Goal: Information Seeking & Learning: Learn about a topic

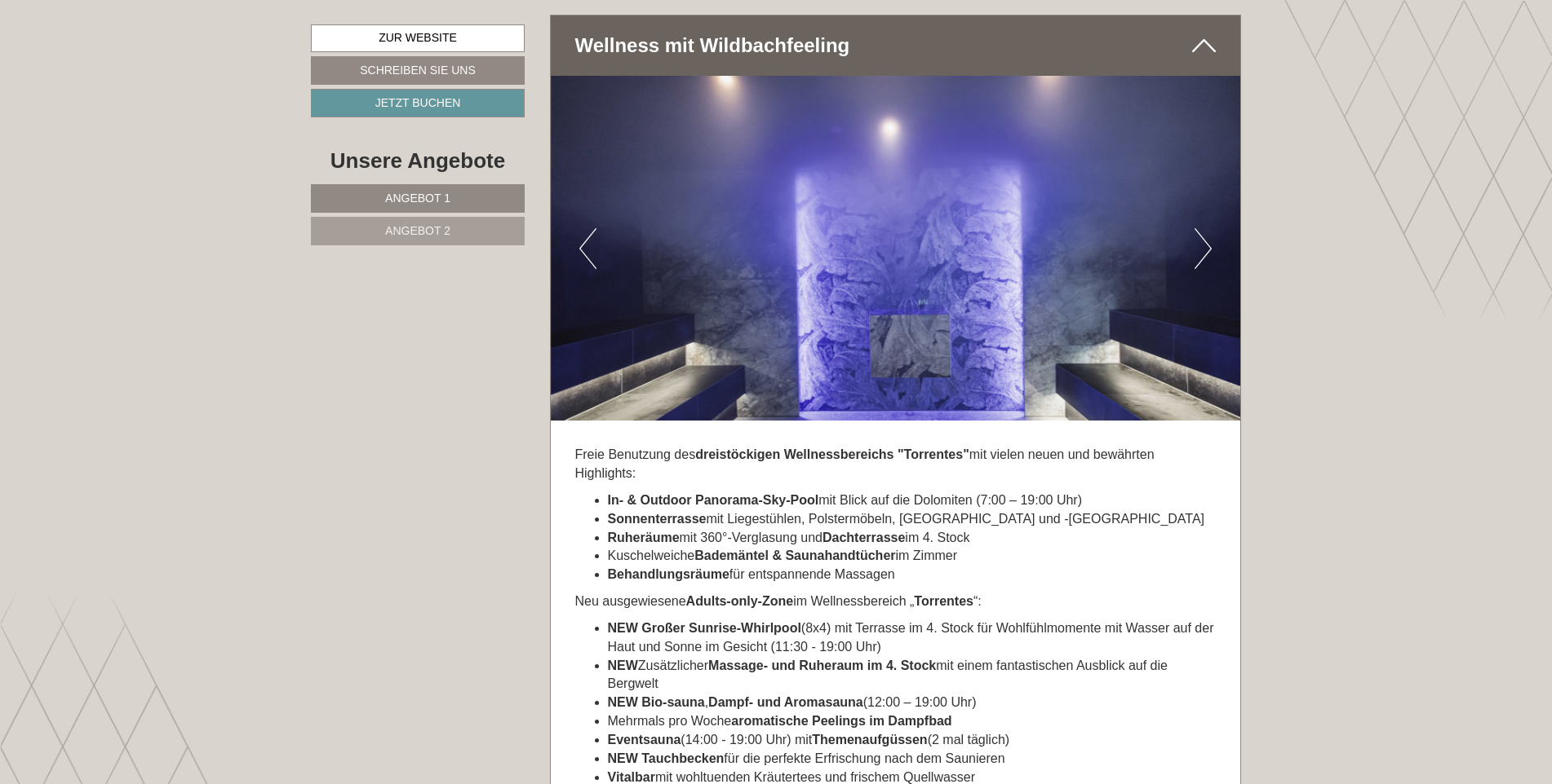
scroll to position [4425, 0]
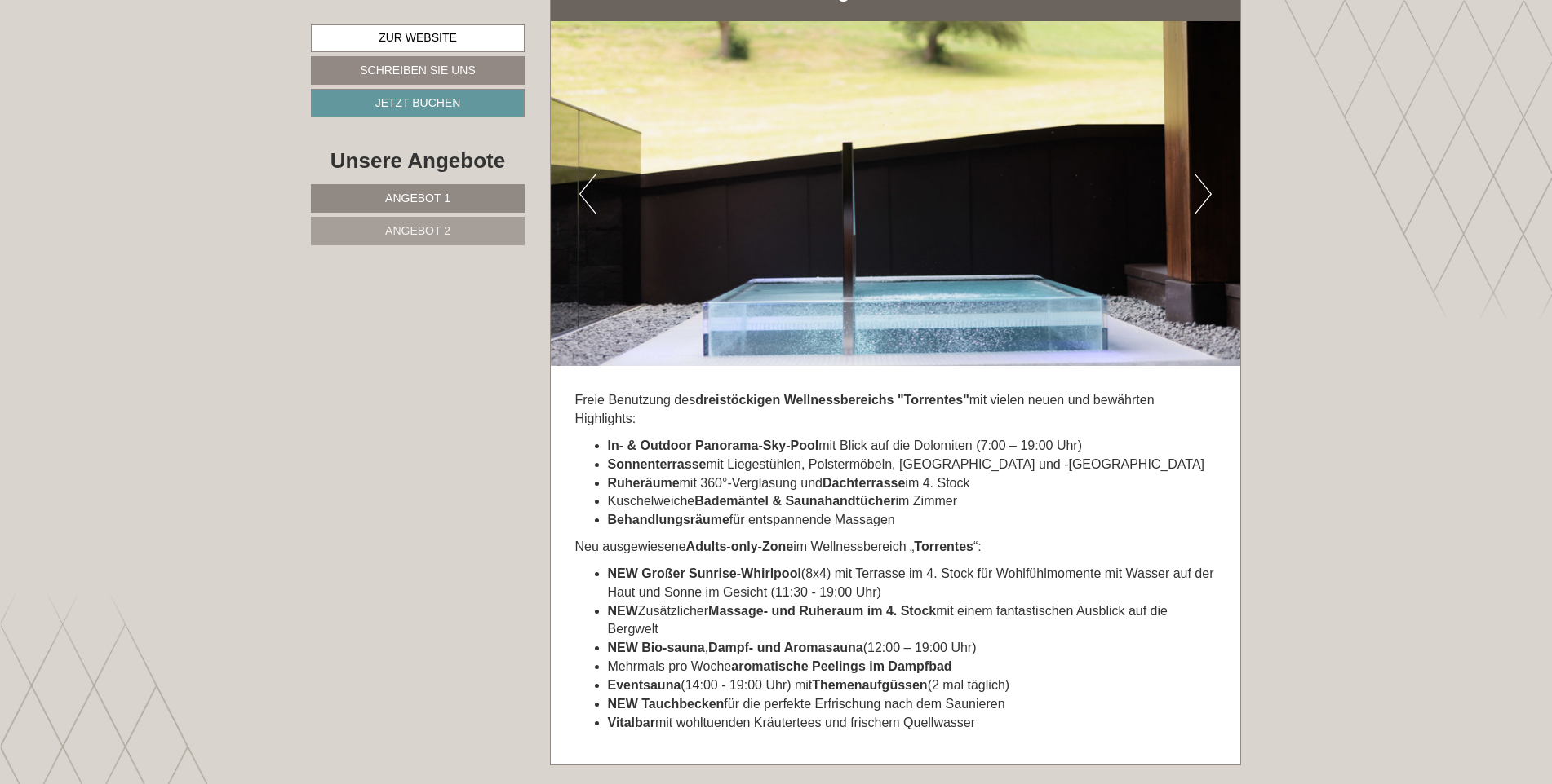
click at [1199, 177] on button "Next" at bounding box center [1202, 195] width 17 height 41
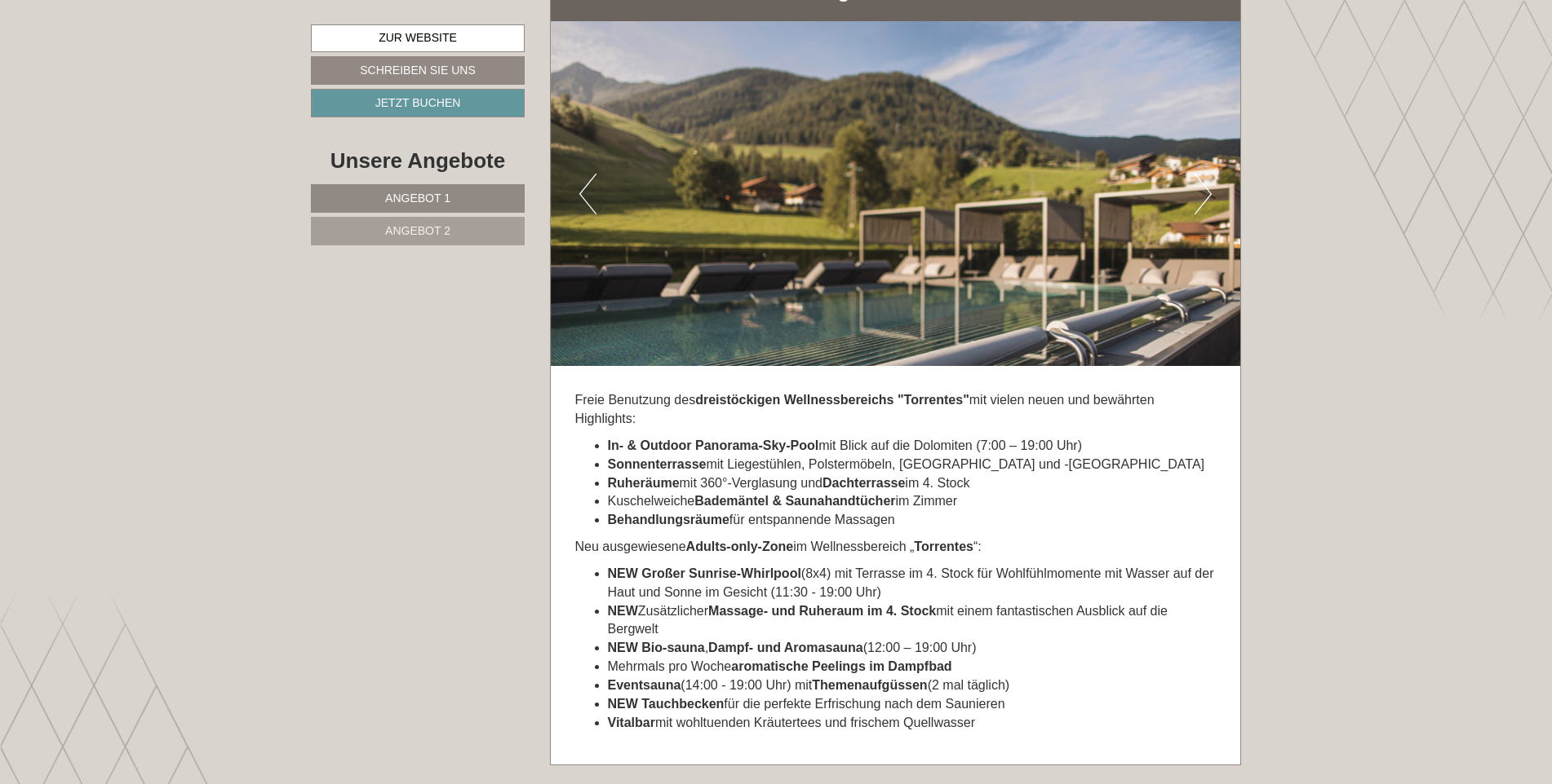
click at [1205, 178] on button "Next" at bounding box center [1202, 195] width 17 height 41
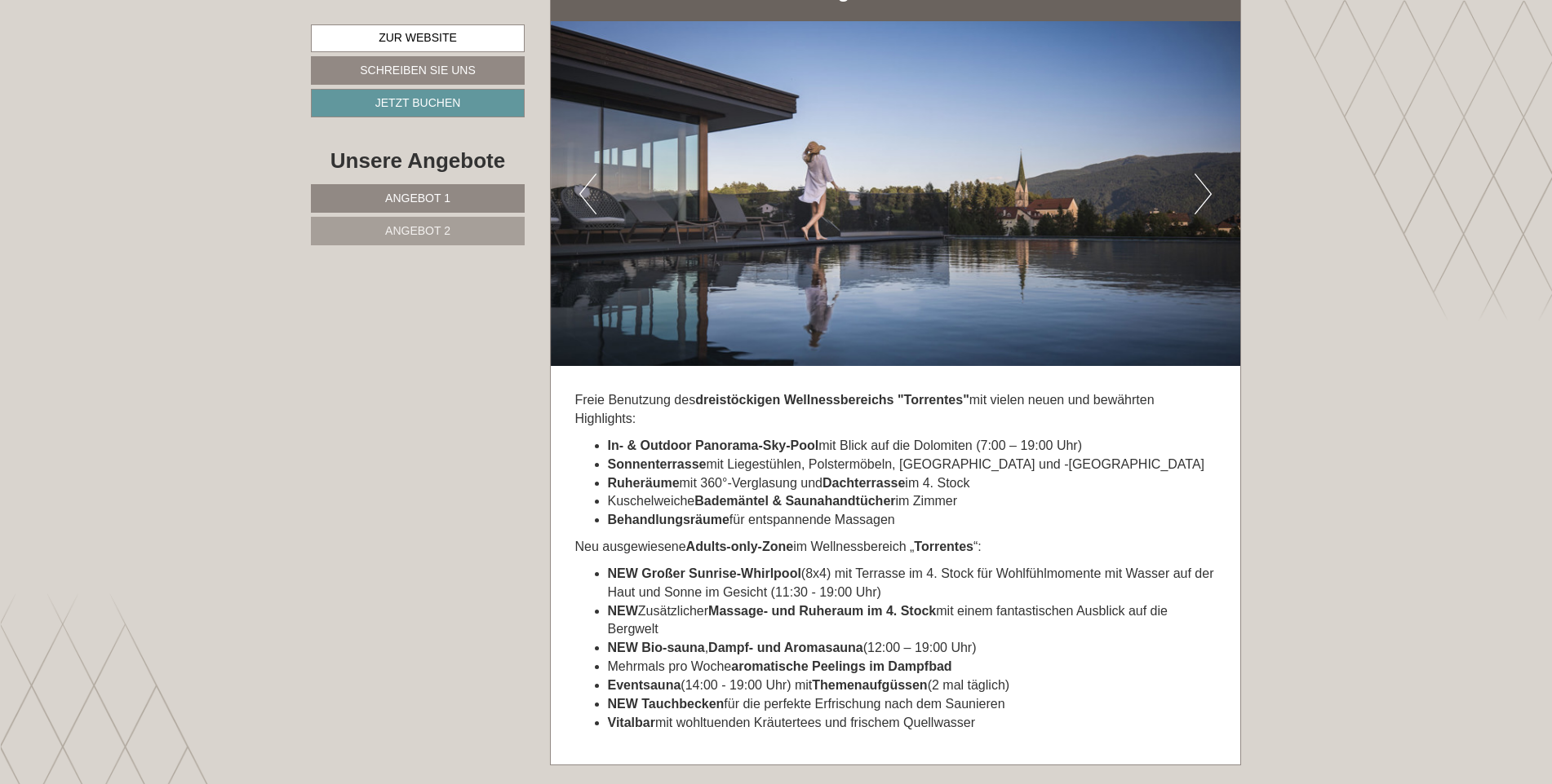
click at [1206, 178] on button "Next" at bounding box center [1202, 195] width 17 height 41
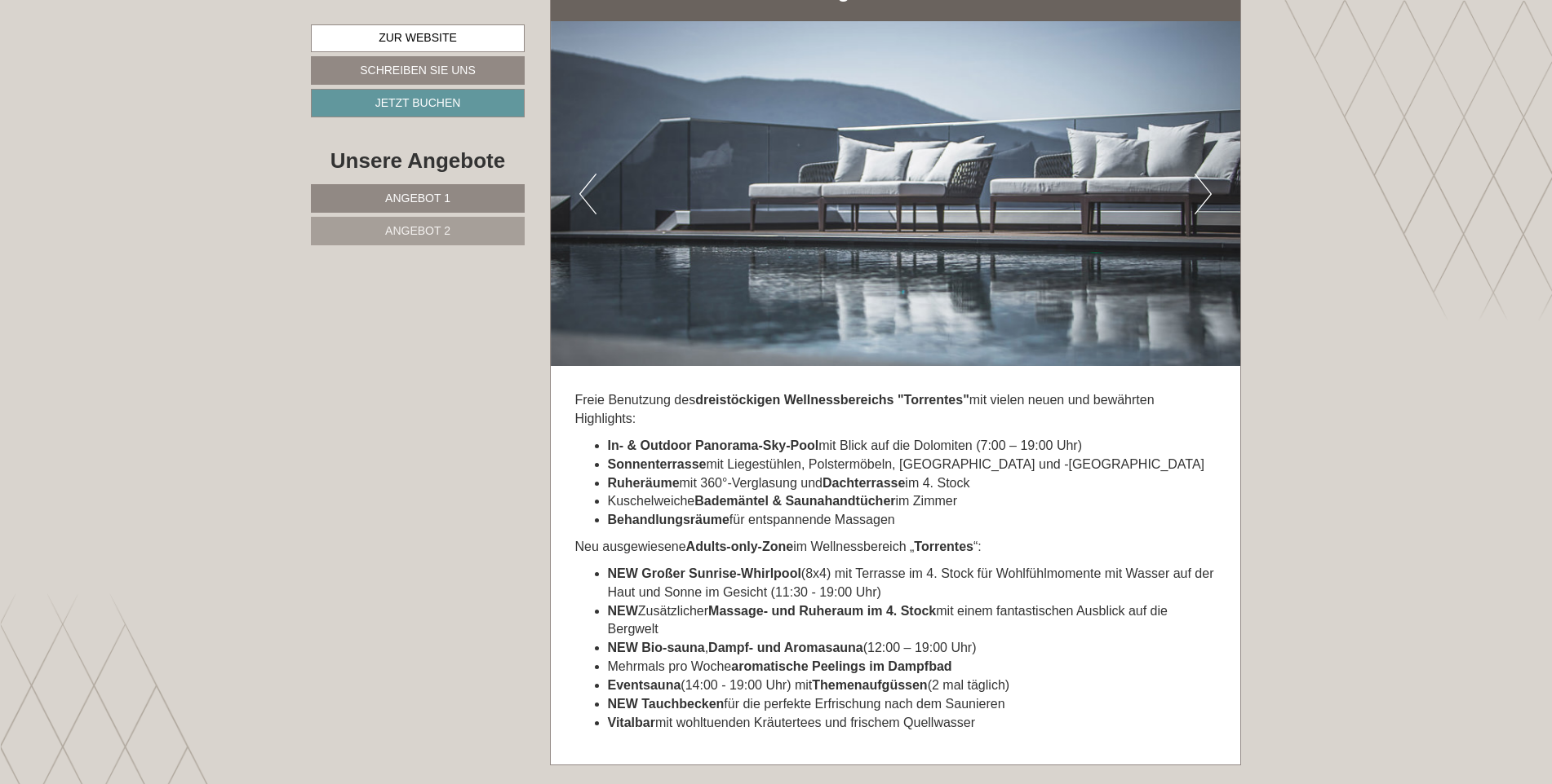
click at [1206, 178] on button "Next" at bounding box center [1202, 195] width 17 height 41
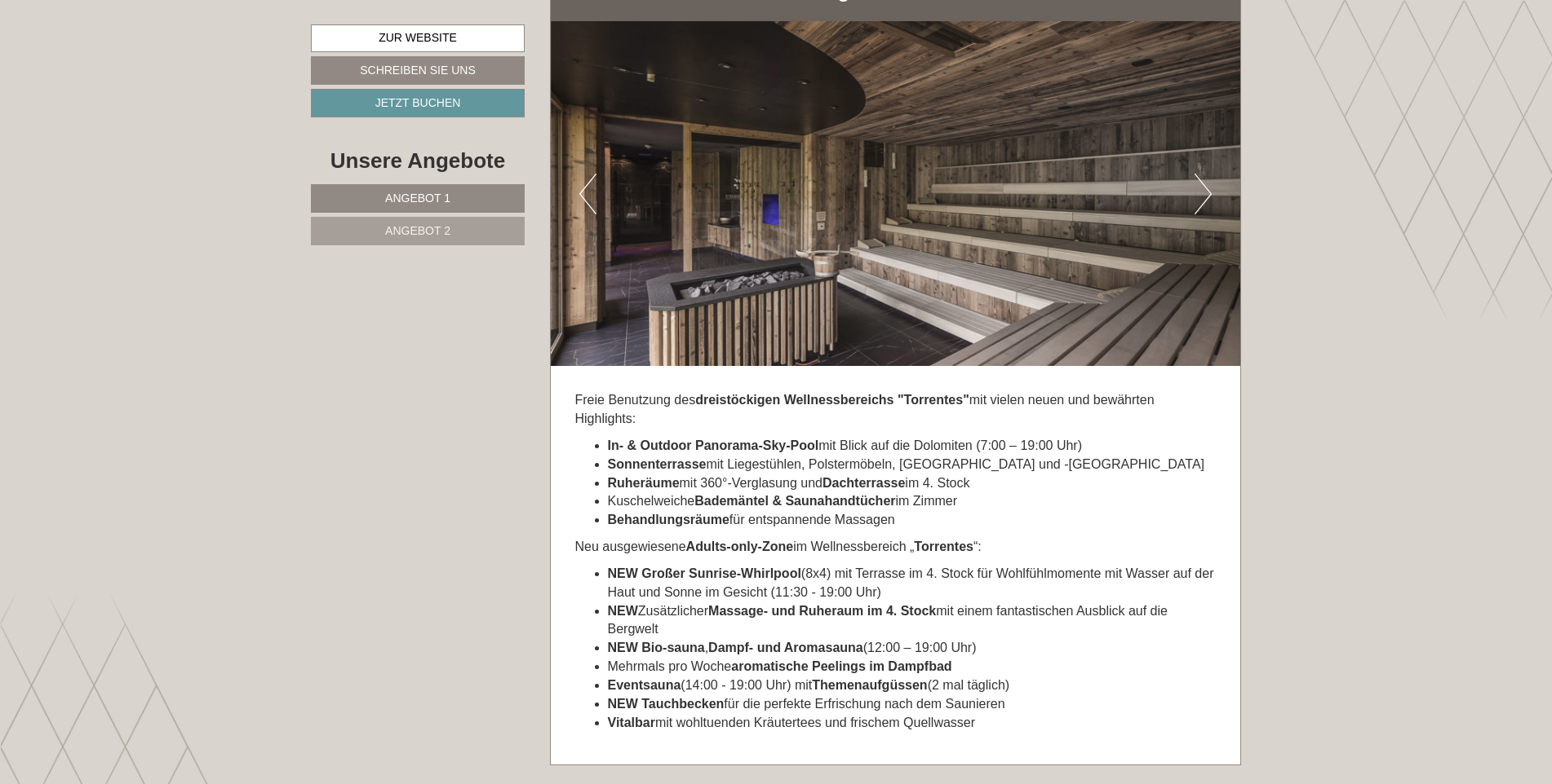
click at [1206, 178] on button "Next" at bounding box center [1202, 195] width 17 height 41
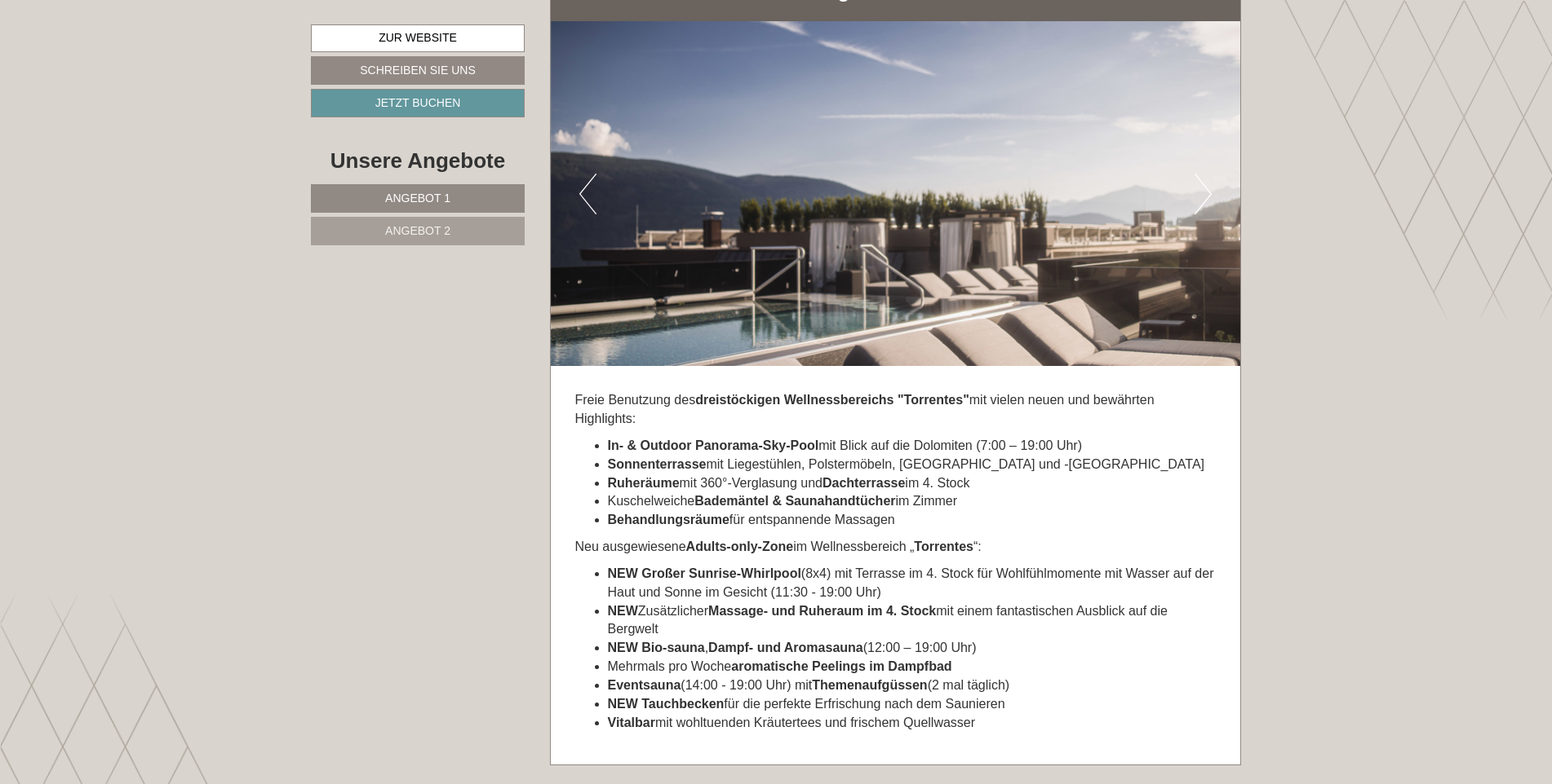
click at [1206, 178] on button "Next" at bounding box center [1202, 195] width 17 height 41
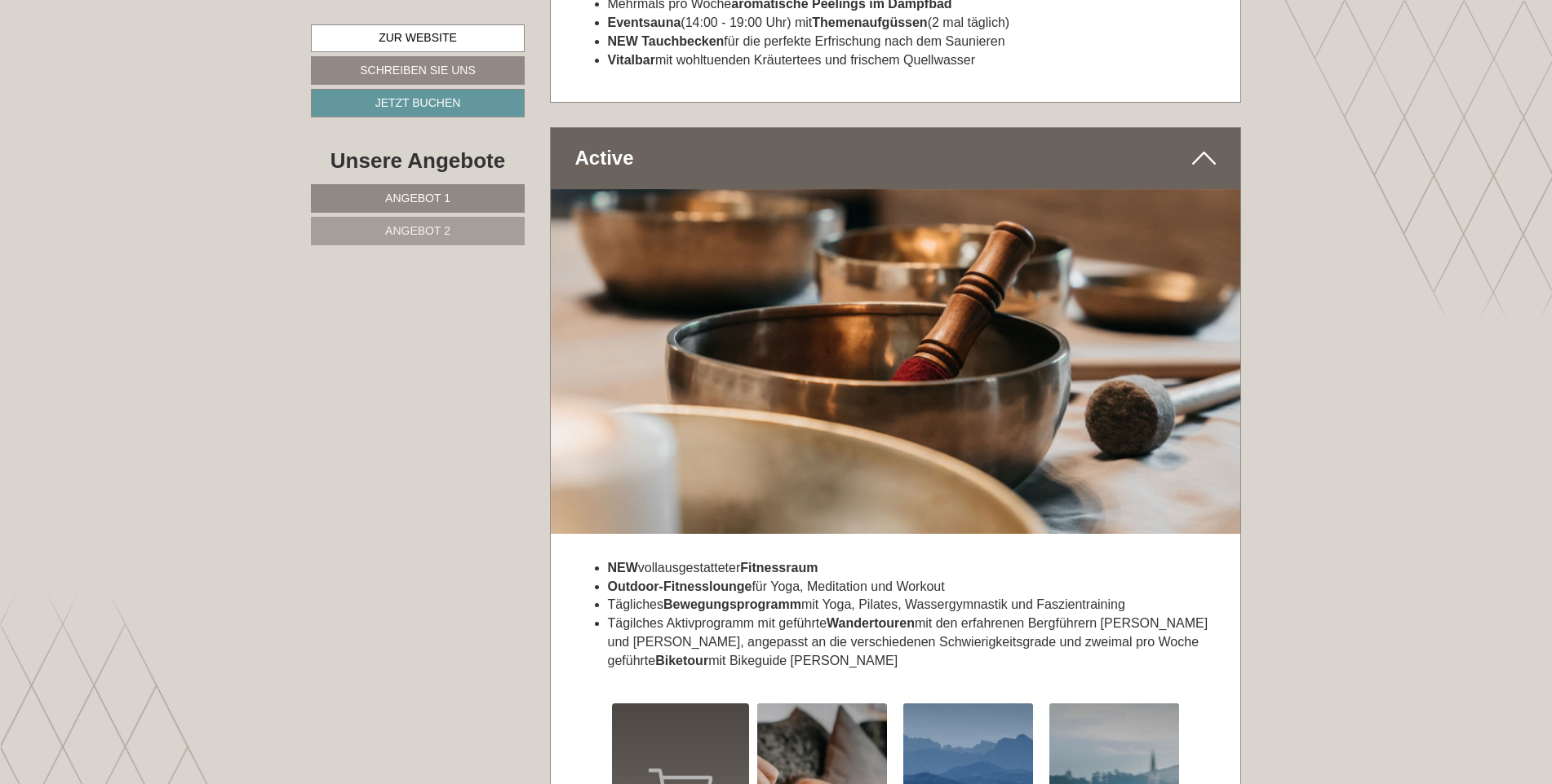
scroll to position [5077, 0]
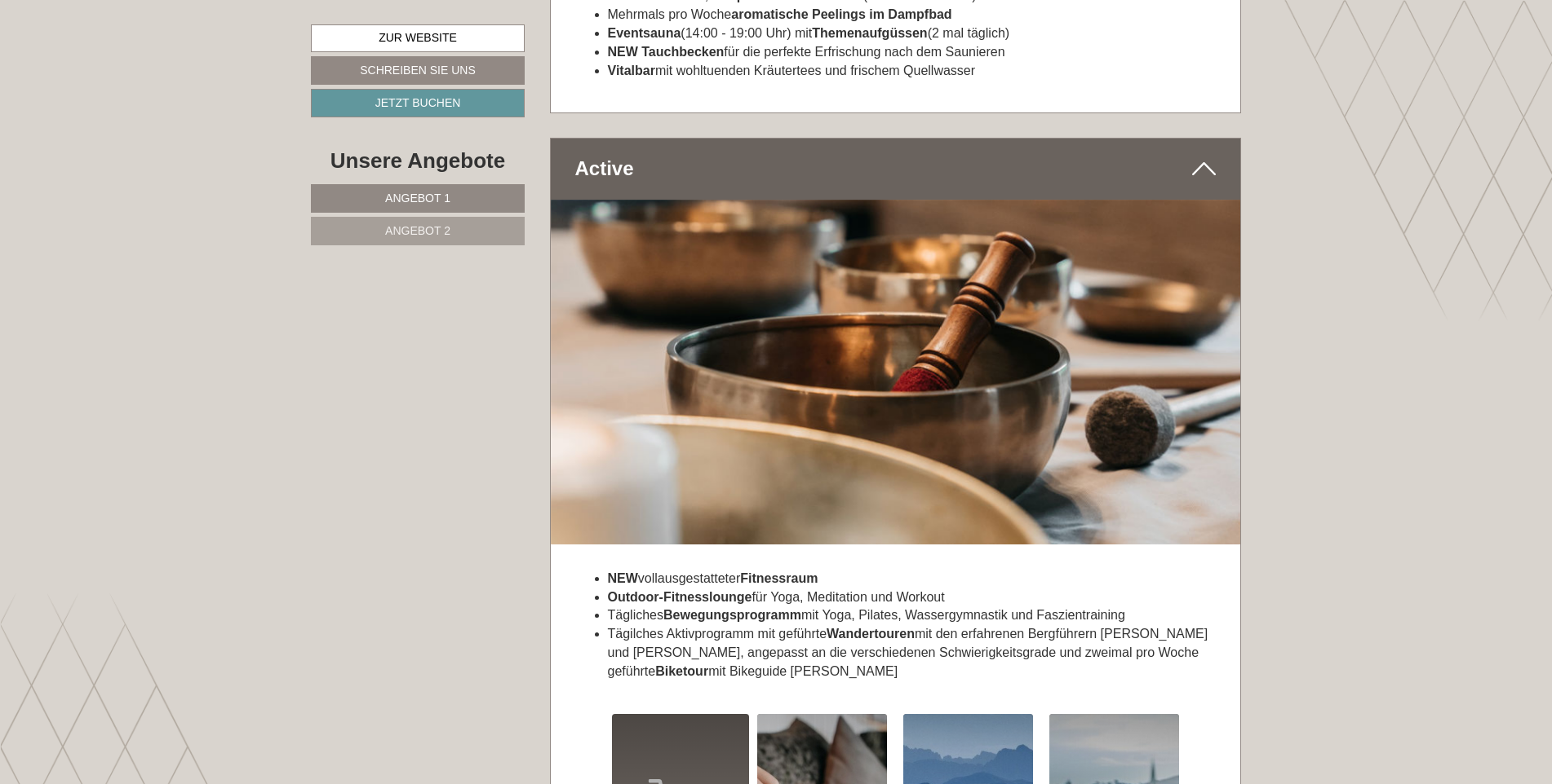
click at [375, 238] on link "Angebot 2" at bounding box center [417, 231] width 213 height 28
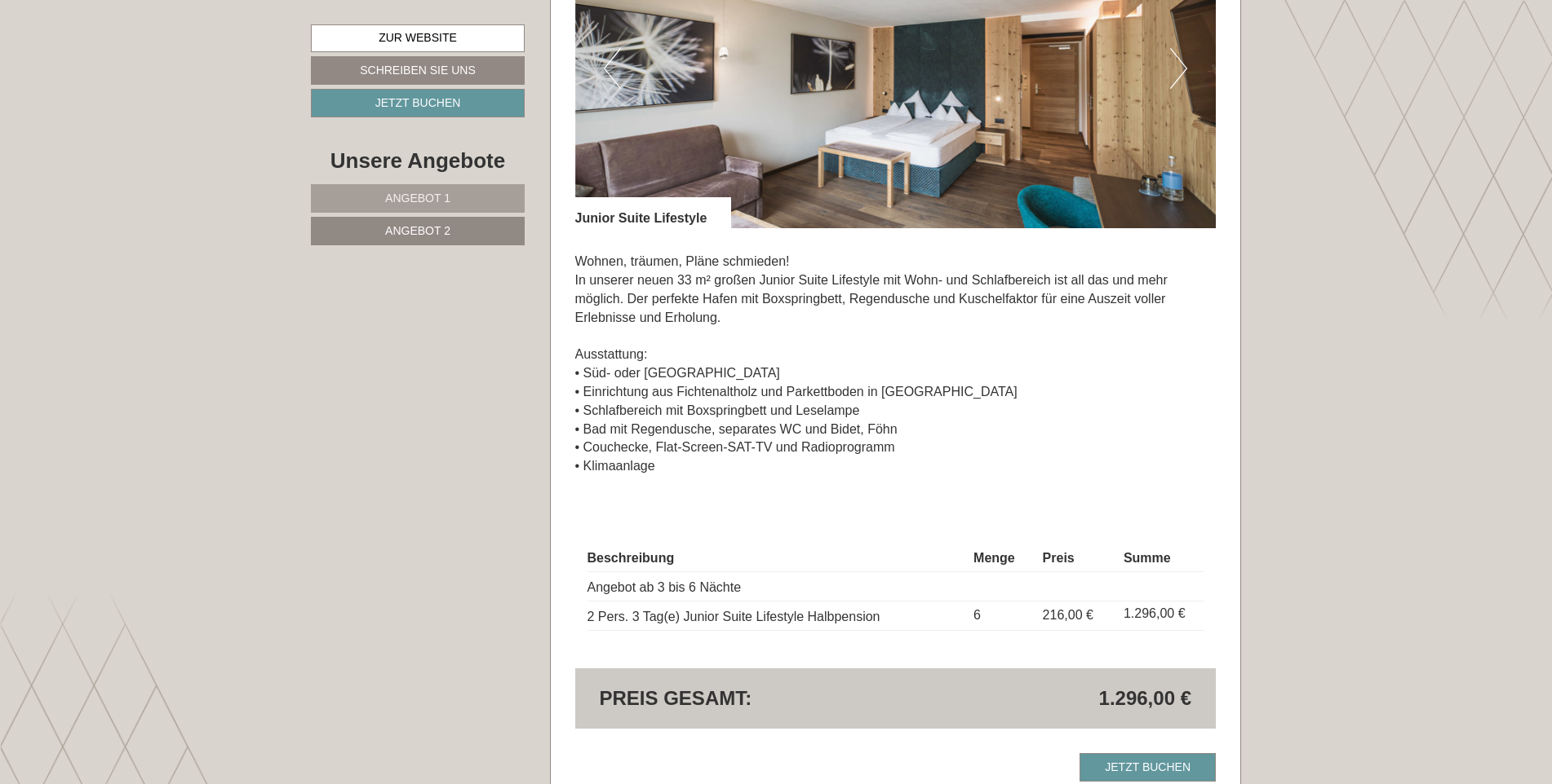
scroll to position [1383, 0]
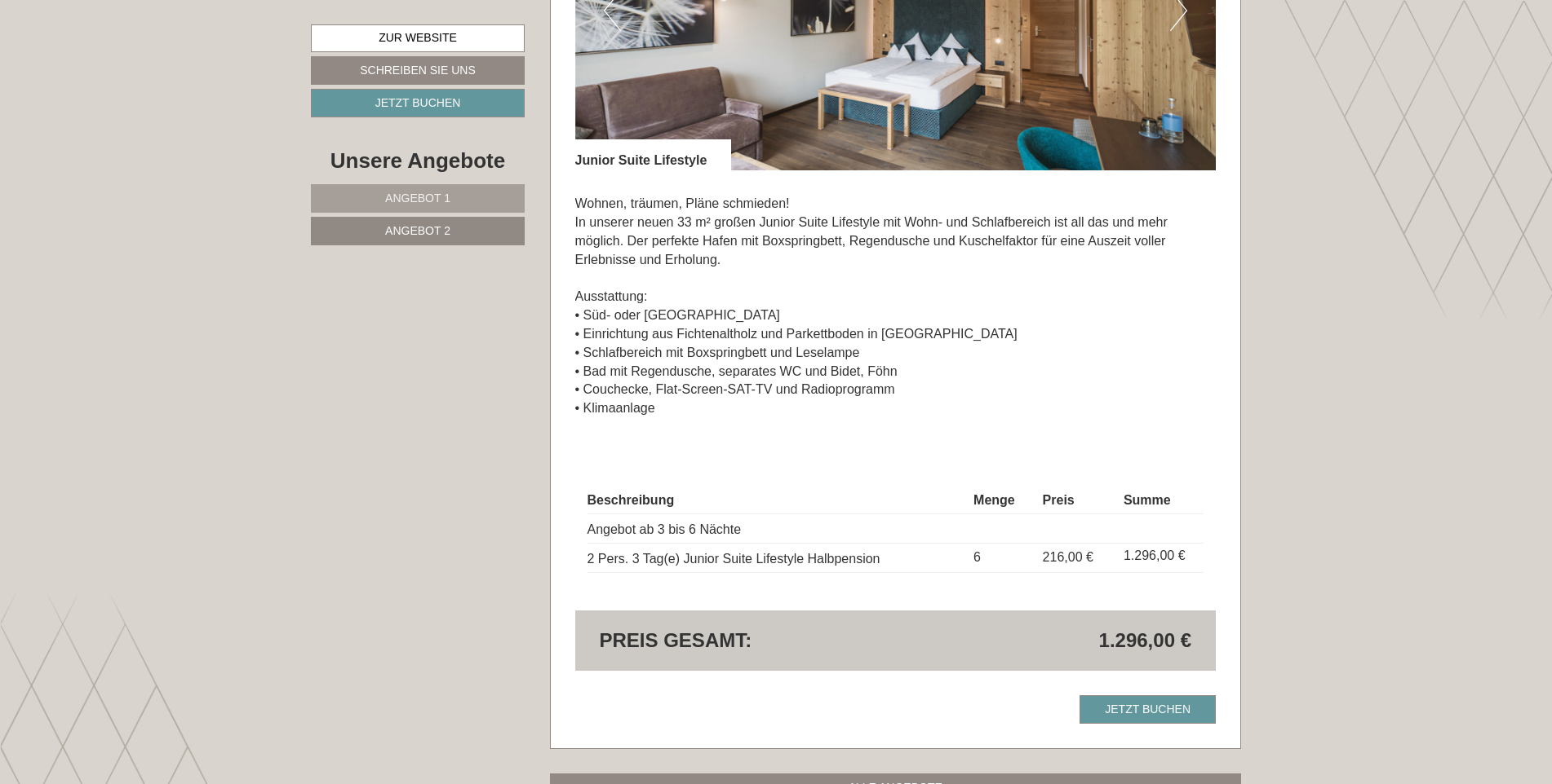
click at [400, 195] on span "Angebot 1" at bounding box center [418, 197] width 65 height 13
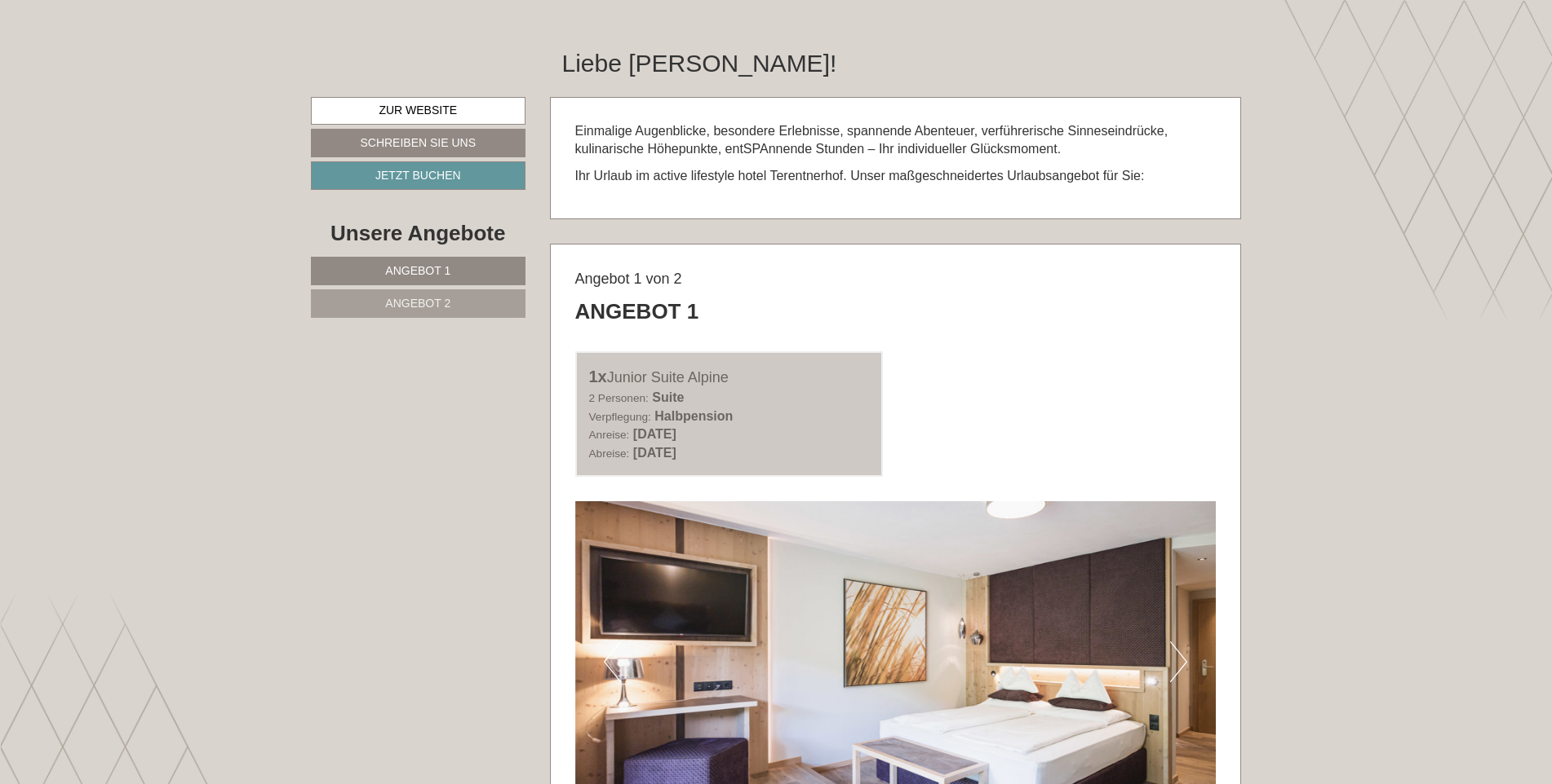
scroll to position [731, 0]
click at [467, 306] on link "Angebot 2" at bounding box center [418, 304] width 214 height 28
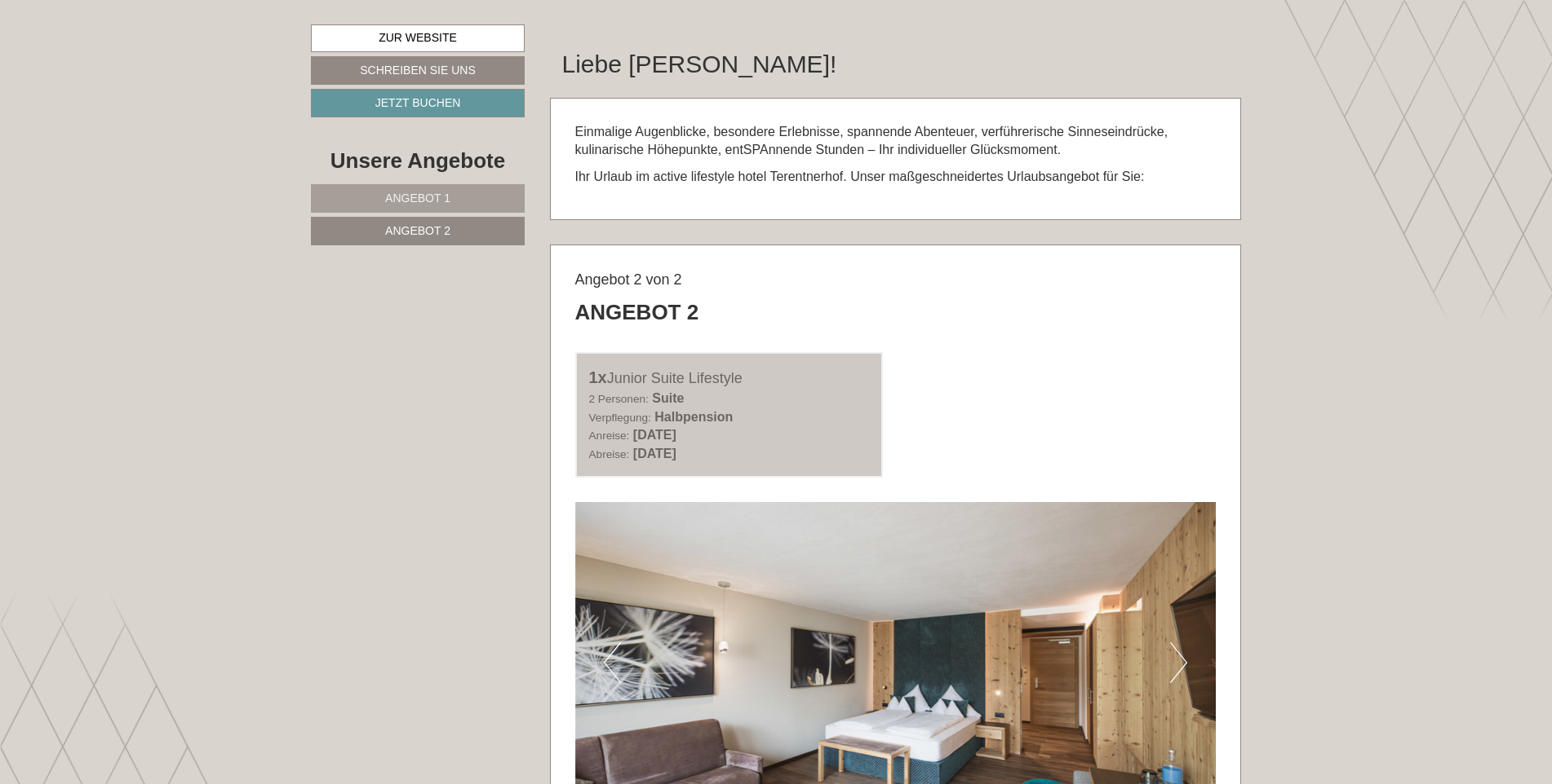
scroll to position [976, 0]
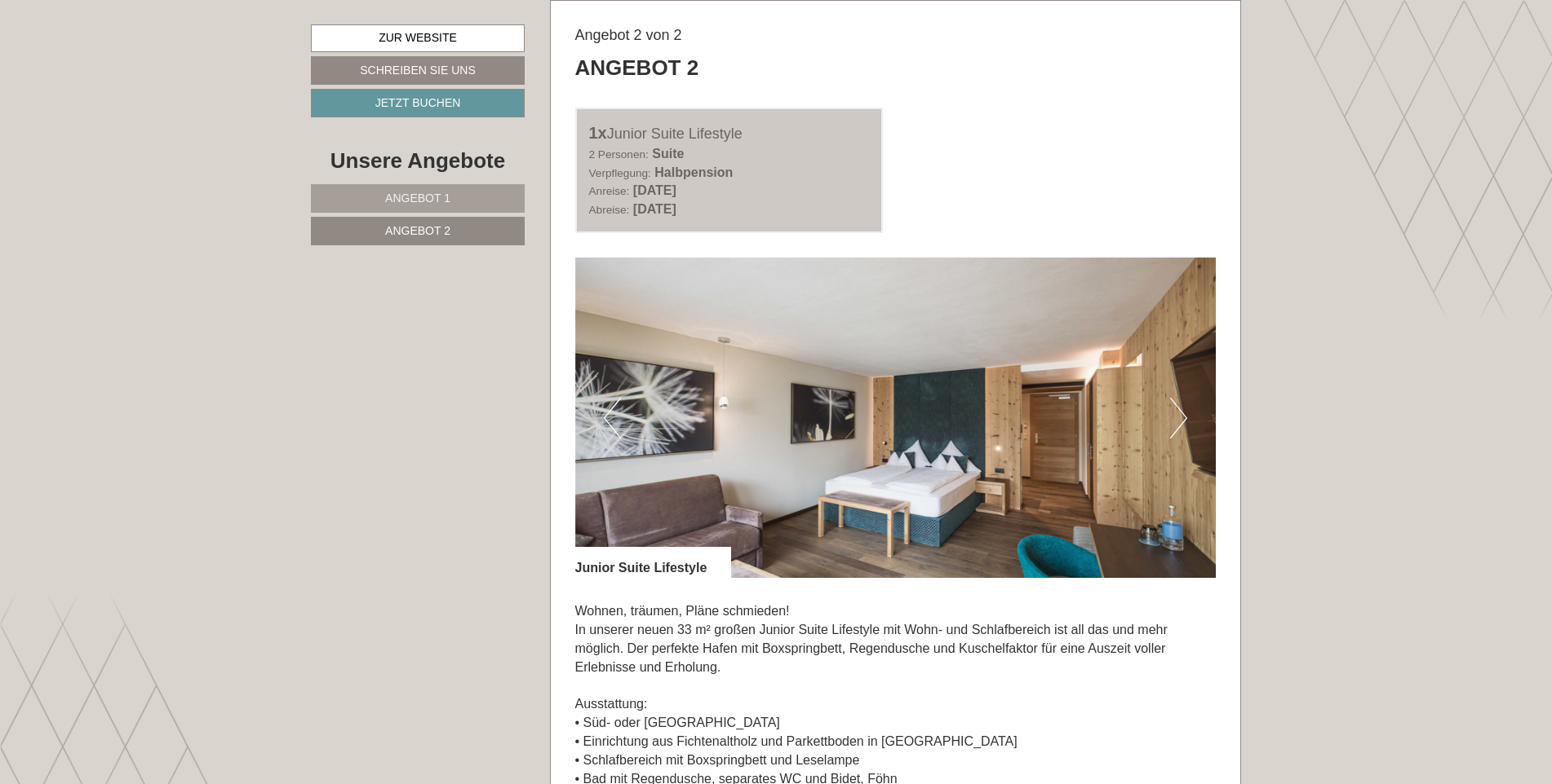
click at [416, 195] on span "Angebot 1" at bounding box center [418, 197] width 65 height 13
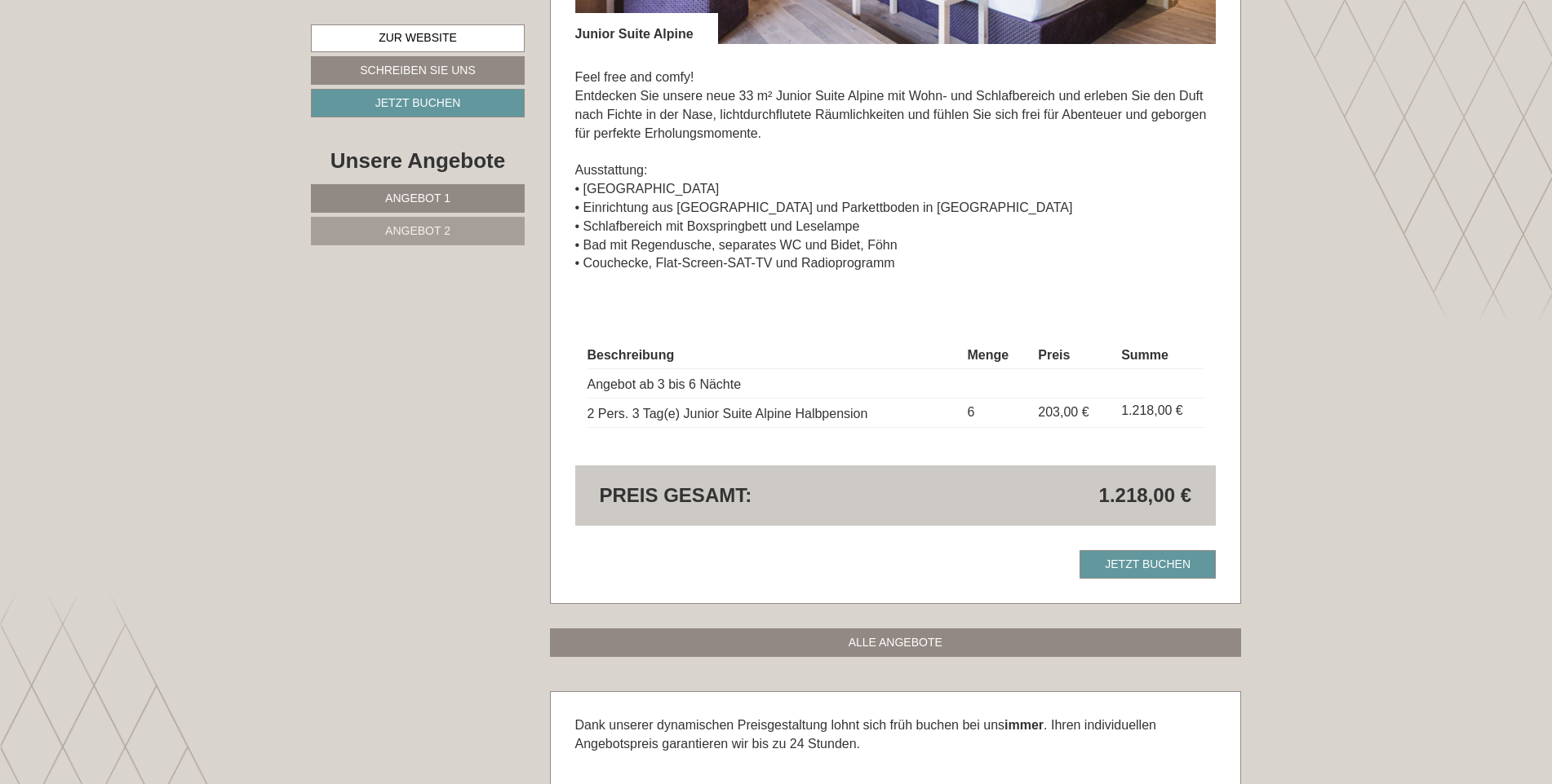
scroll to position [1628, 0]
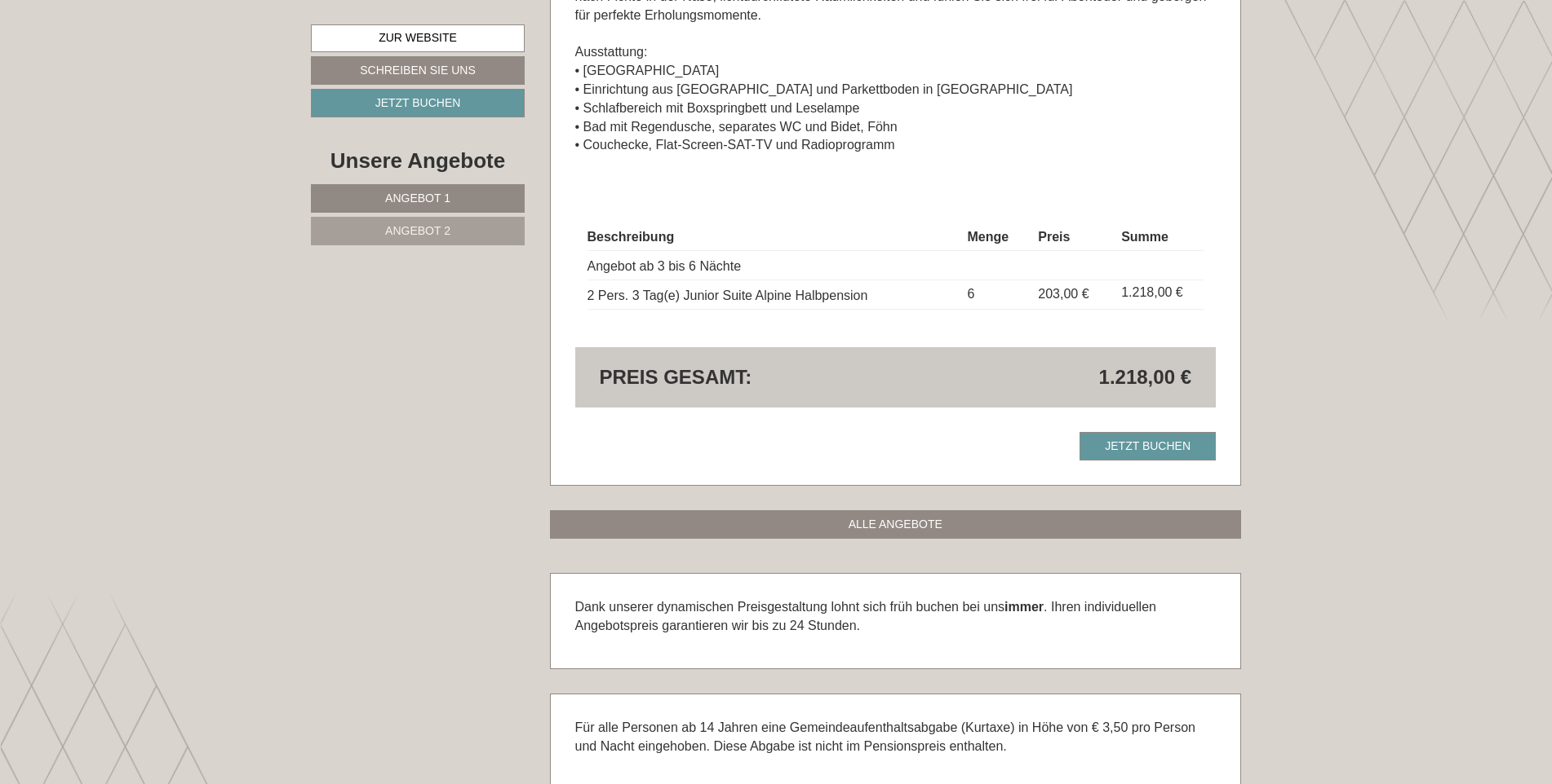
click at [424, 232] on span "Angebot 2" at bounding box center [418, 230] width 65 height 13
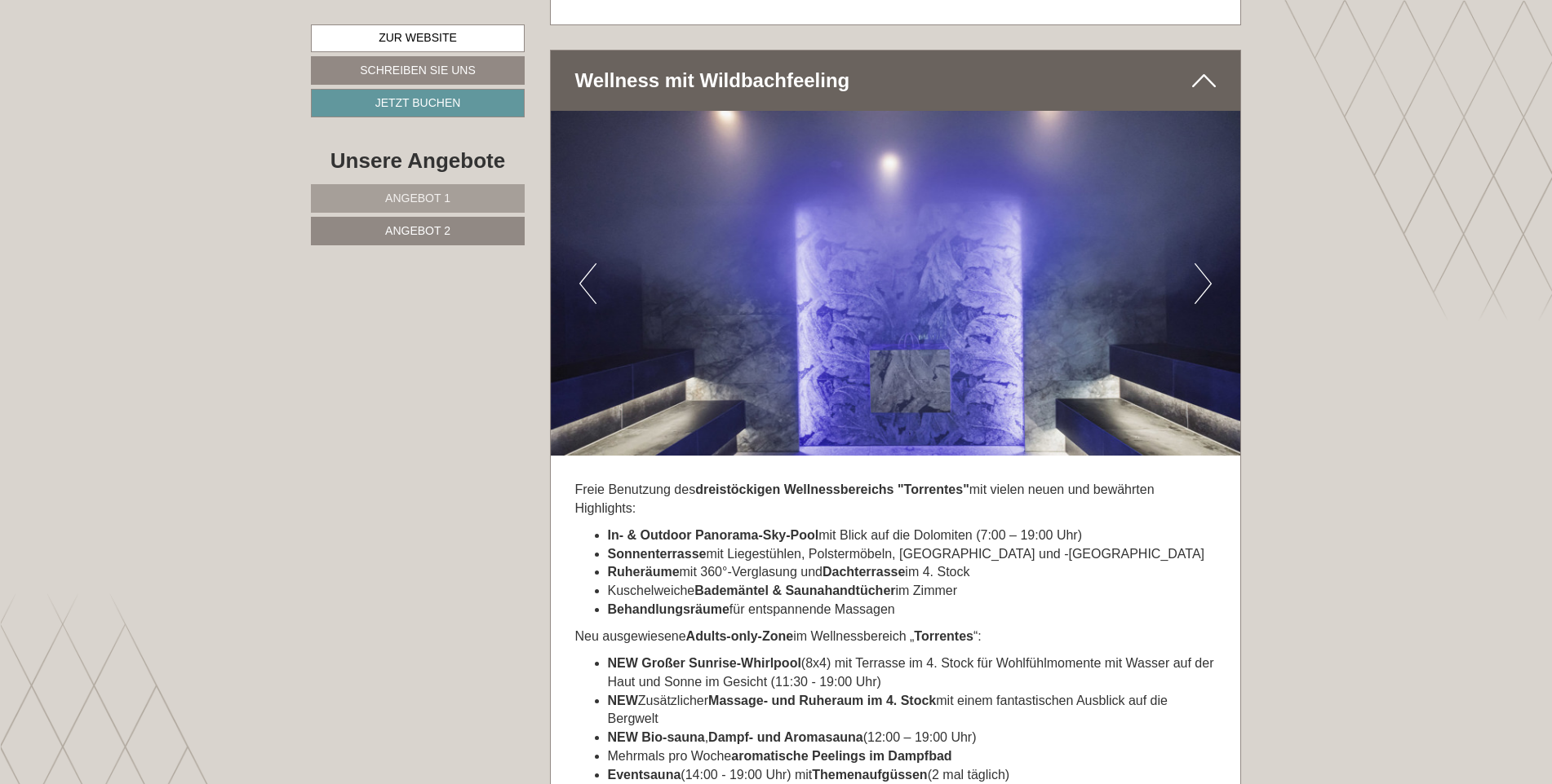
scroll to position [2851, 0]
